Goal: Information Seeking & Learning: Learn about a topic

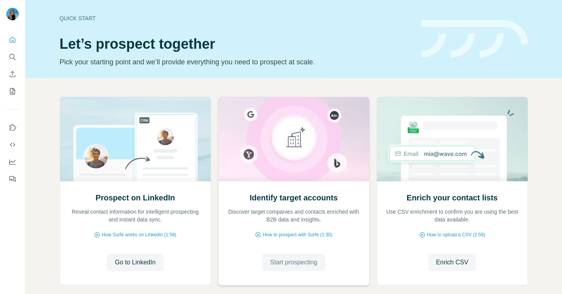
click at [287, 265] on span "Start prospecting" at bounding box center [293, 262] width 47 height 9
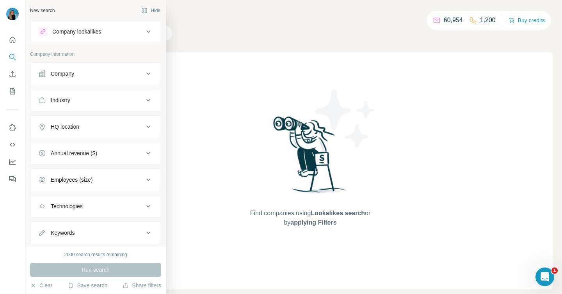
click at [66, 77] on div "Company" at bounding box center [62, 74] width 23 height 8
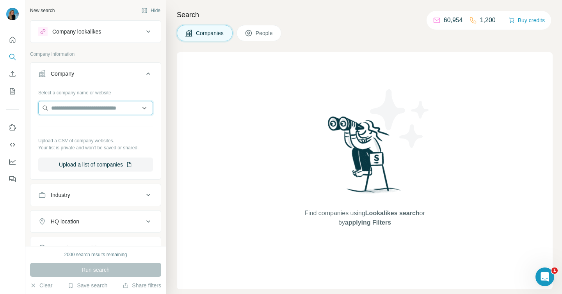
click at [83, 109] on input "text" at bounding box center [95, 108] width 115 height 14
drag, startPoint x: 145, startPoint y: 108, endPoint x: 131, endPoint y: 104, distance: 14.5
click at [131, 104] on input "text" at bounding box center [95, 108] width 115 height 14
click at [130, 104] on input "text" at bounding box center [95, 108] width 115 height 14
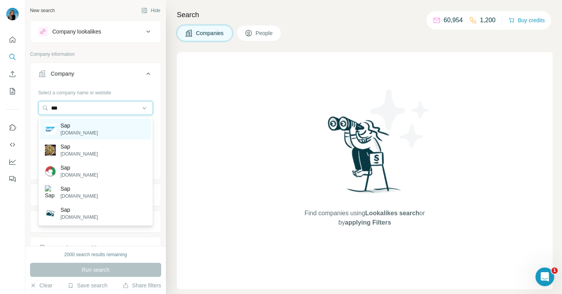
type input "***"
click at [57, 135] on div "Sap [DOMAIN_NAME]" at bounding box center [71, 129] width 53 height 15
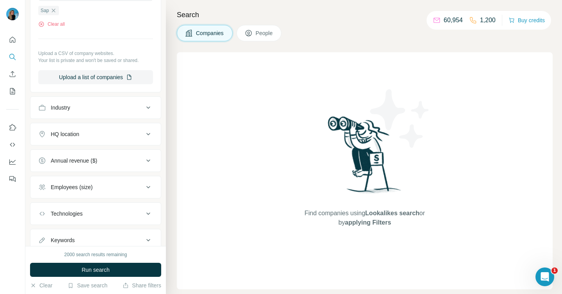
scroll to position [142, 0]
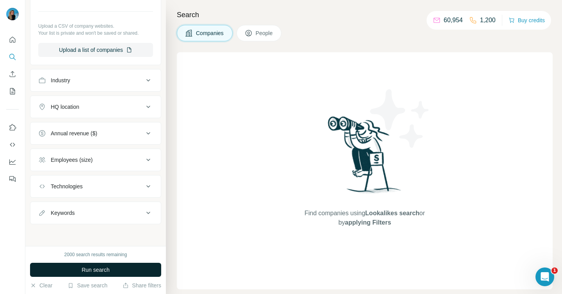
click at [91, 271] on span "Run search" at bounding box center [96, 270] width 28 height 8
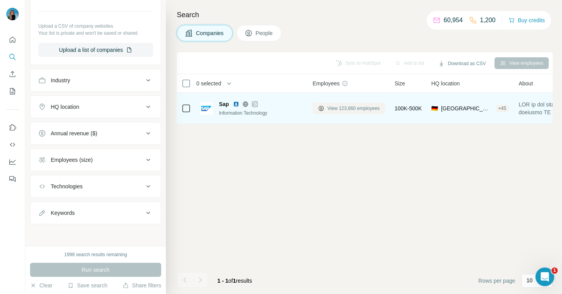
click at [359, 112] on span "View 123,860 employees" at bounding box center [353, 108] width 52 height 7
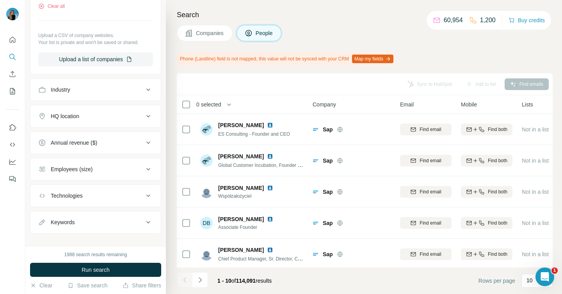
scroll to position [253, 0]
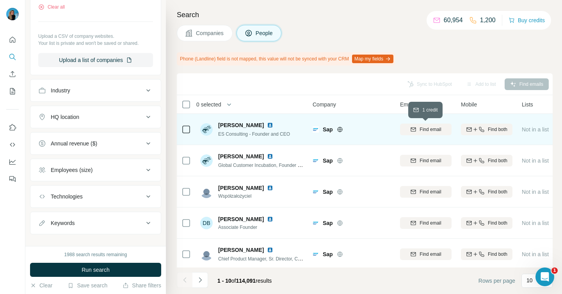
click at [441, 128] on span "Find email" at bounding box center [429, 129] width 21 height 7
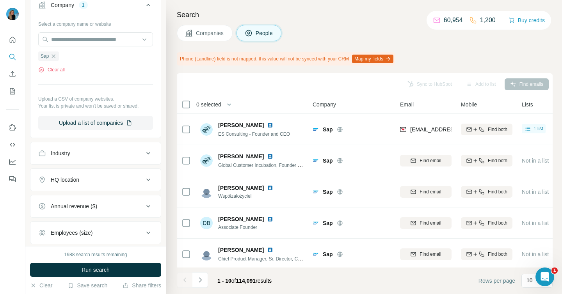
scroll to position [220, 0]
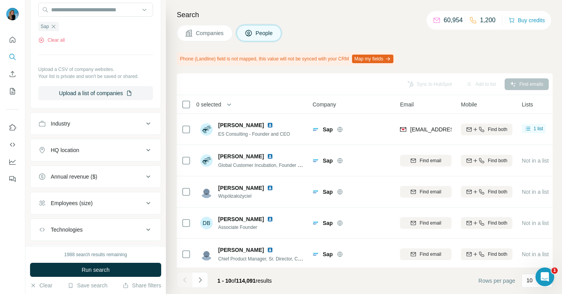
click at [78, 210] on button "Employees (size)" at bounding box center [95, 203] width 130 height 19
click at [78, 208] on button "Employees (size)" at bounding box center [95, 205] width 130 height 22
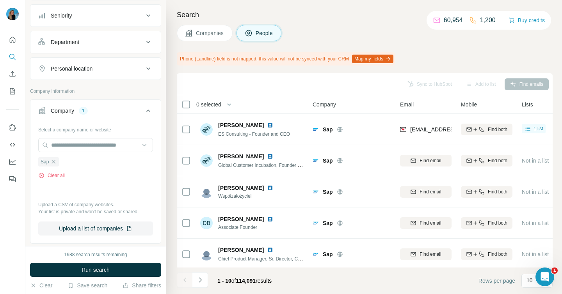
scroll to position [0, 0]
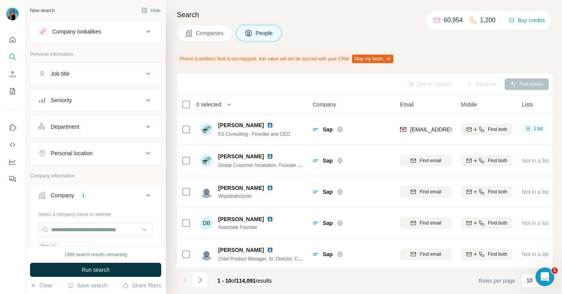
click at [126, 196] on div "Company 1" at bounding box center [90, 196] width 105 height 8
click at [56, 198] on div "Company" at bounding box center [62, 196] width 23 height 8
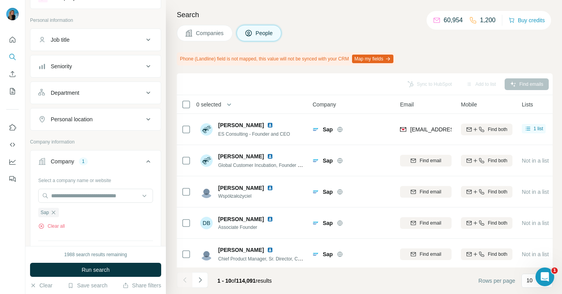
scroll to position [52, 0]
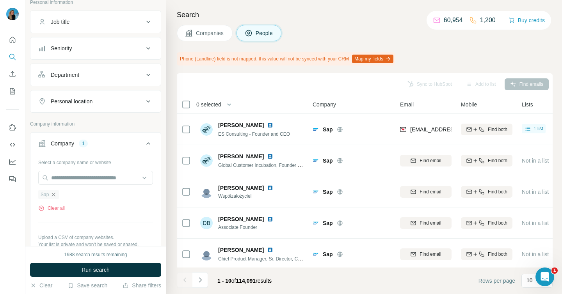
click at [55, 195] on icon "button" at bounding box center [53, 195] width 6 height 6
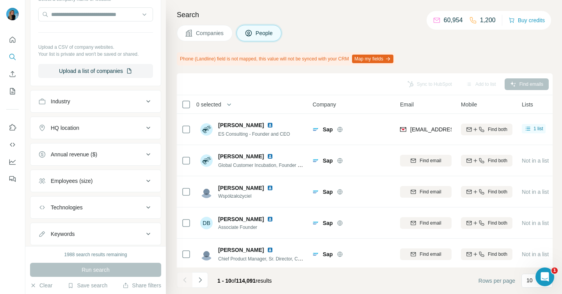
scroll to position [229, 0]
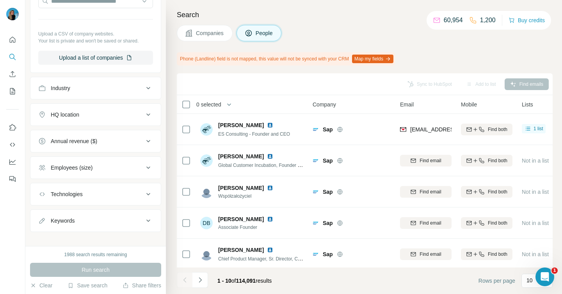
click at [73, 117] on div "HQ location" at bounding box center [65, 115] width 28 height 8
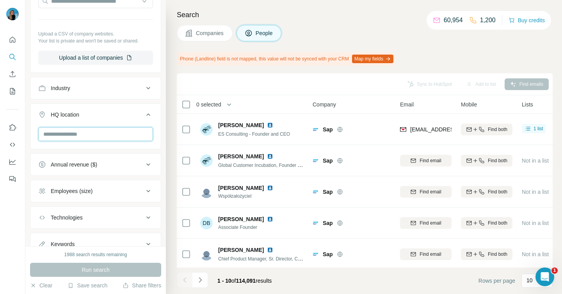
click at [62, 135] on input "text" at bounding box center [95, 134] width 115 height 14
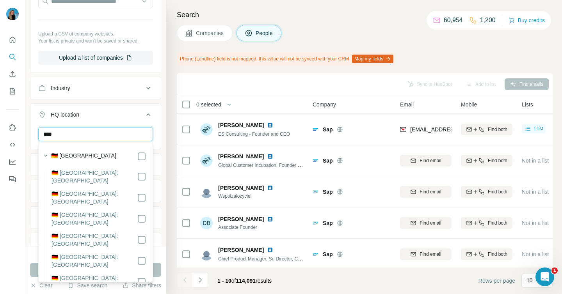
type input "****"
click at [76, 155] on label "🇩🇪 [GEOGRAPHIC_DATA]" at bounding box center [83, 156] width 65 height 9
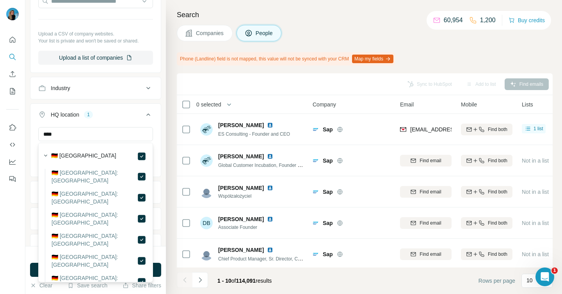
click at [129, 113] on div "HQ location 1" at bounding box center [90, 115] width 105 height 8
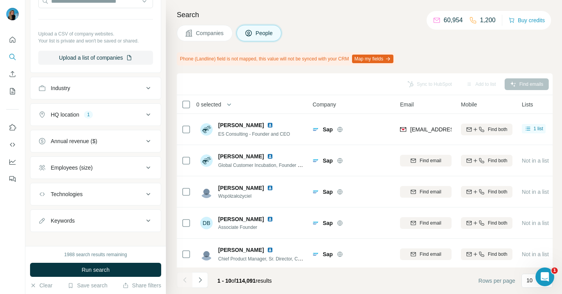
click at [71, 173] on button "Employees (size)" at bounding box center [95, 167] width 130 height 19
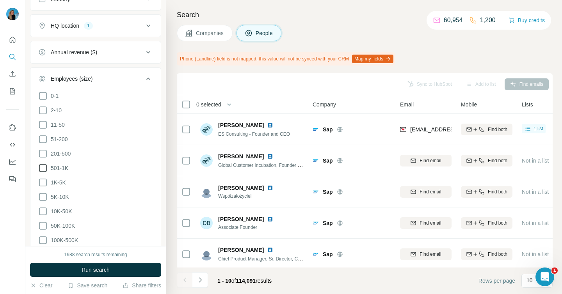
scroll to position [323, 0]
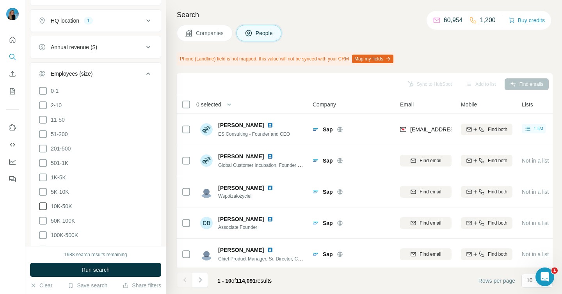
click at [68, 205] on span "10K-50K" at bounding box center [60, 206] width 24 height 8
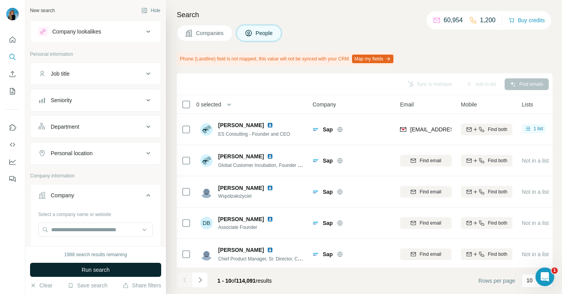
click at [101, 268] on span "Run search" at bounding box center [96, 270] width 28 height 8
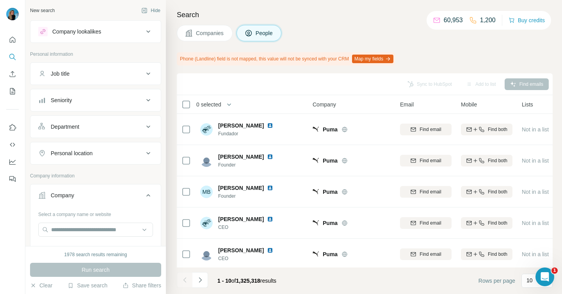
click at [212, 34] on span "Companies" at bounding box center [210, 33] width 28 height 8
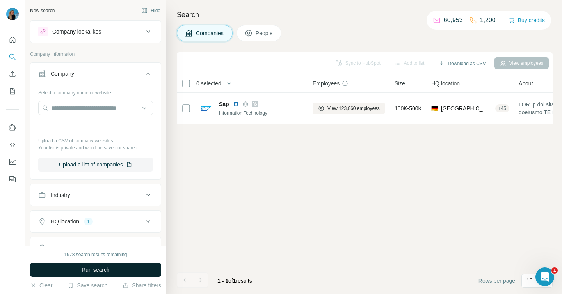
click at [121, 266] on button "Run search" at bounding box center [95, 270] width 131 height 14
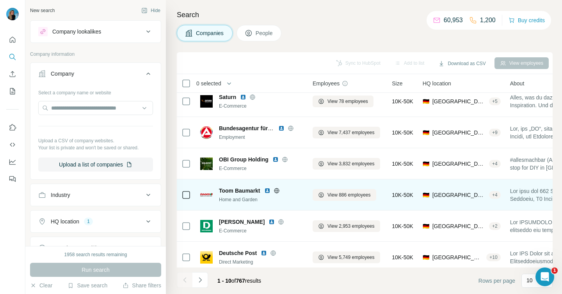
scroll to position [137, 0]
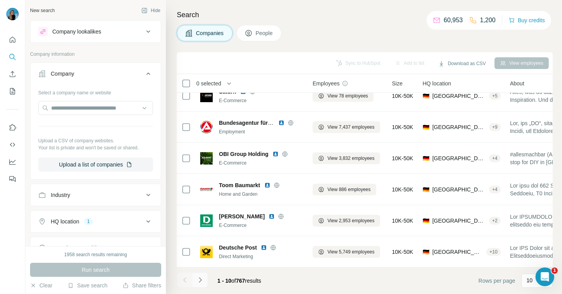
click at [202, 281] on icon "Navigate to next page" at bounding box center [200, 280] width 8 height 8
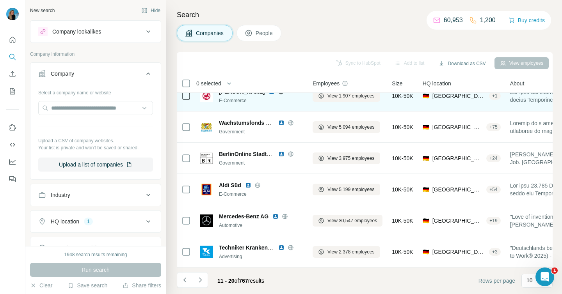
scroll to position [0, 0]
